Goal: Information Seeking & Learning: Learn about a topic

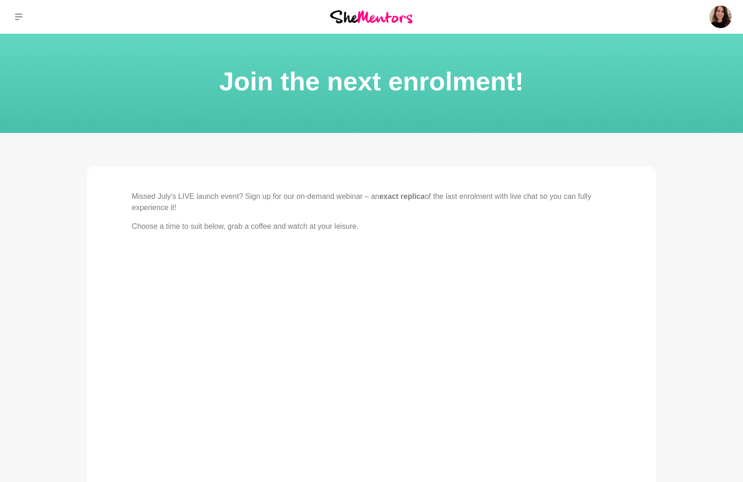
click at [354, 20] on img at bounding box center [371, 16] width 82 height 13
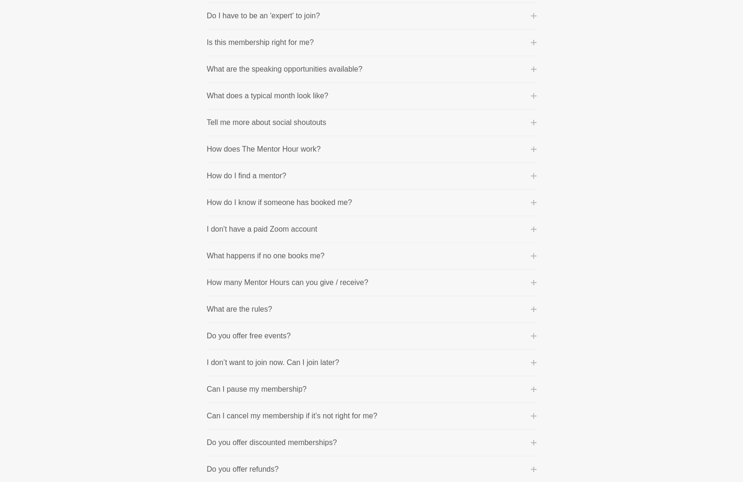
scroll to position [404, 0]
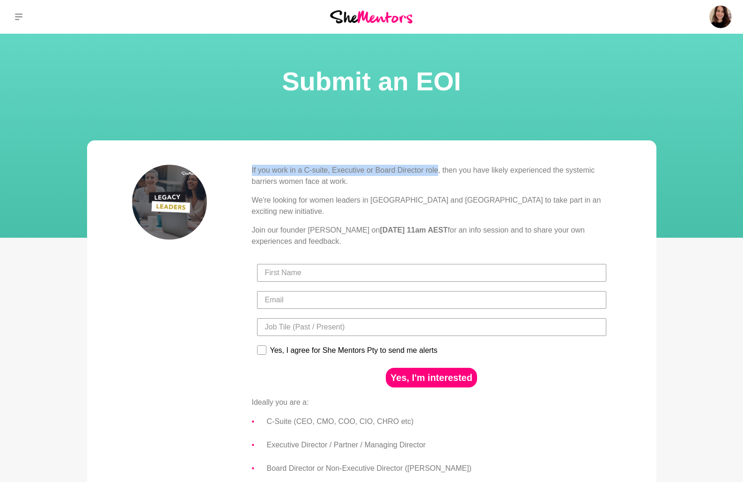
drag, startPoint x: 251, startPoint y: 174, endPoint x: 439, endPoint y: 171, distance: 187.8
click at [439, 171] on p "If you work in a C-suite, Executive or Board Director role, then you have likel…" at bounding box center [432, 176] width 360 height 22
copy p "If you work in a C-suite, Executive or Board Director role"
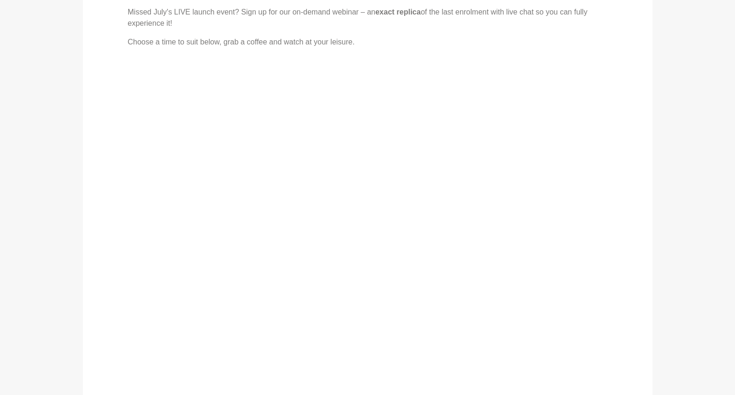
scroll to position [198, 0]
